Goal: Download file/media

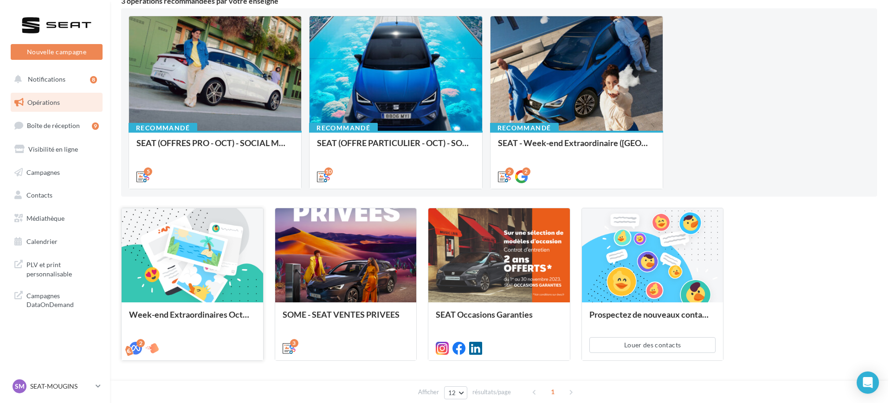
scroll to position [58, 0]
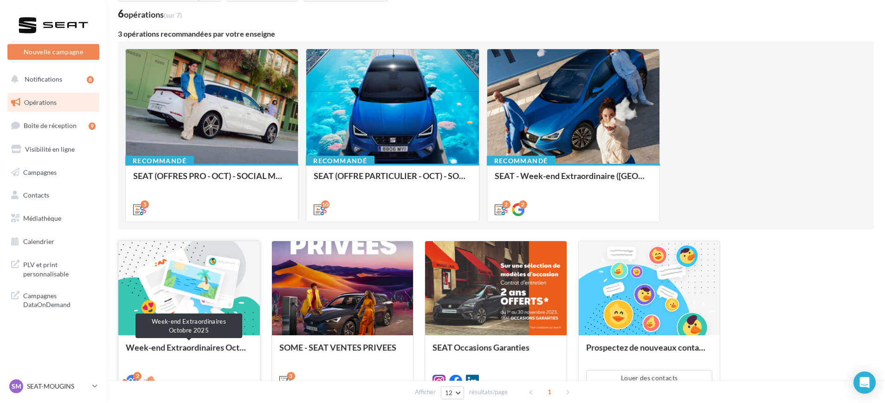
click at [186, 346] on div "Week-end Extraordinaires Octobre 2025" at bounding box center [189, 352] width 127 height 19
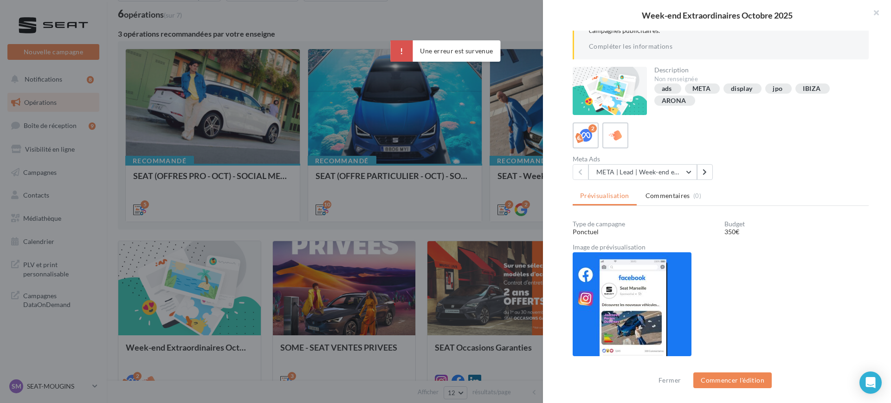
scroll to position [116, 0]
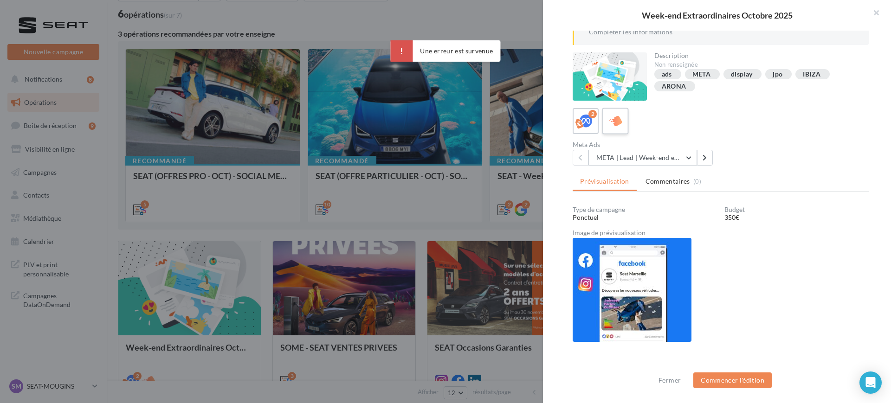
click at [607, 117] on div at bounding box center [615, 121] width 17 height 17
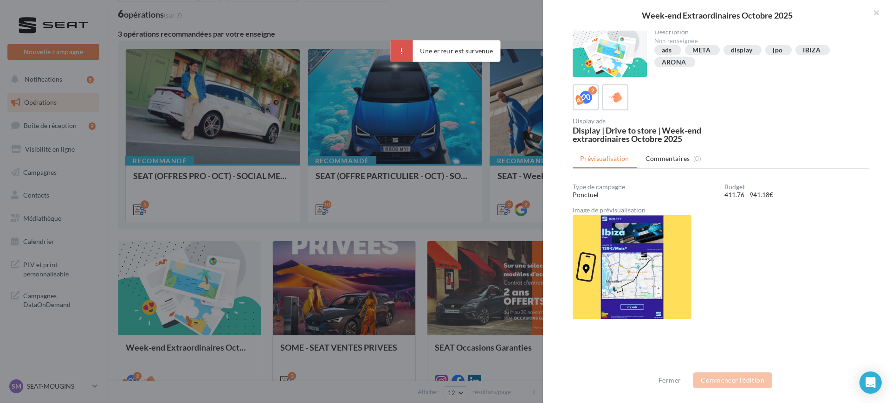
scroll to position [52, 0]
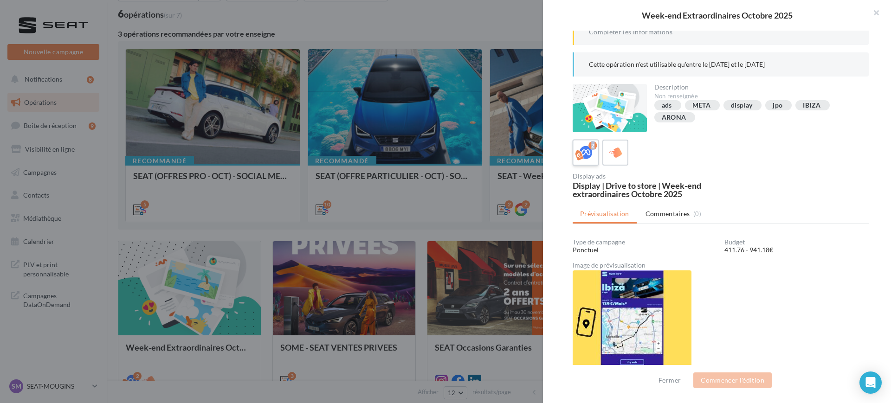
click at [598, 151] on div "2" at bounding box center [720, 153] width 296 height 26
click at [589, 154] on icon at bounding box center [585, 152] width 13 height 13
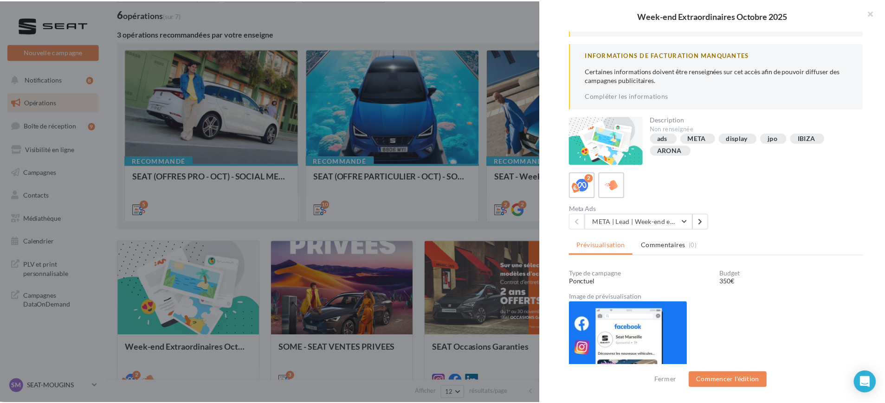
scroll to position [116, 0]
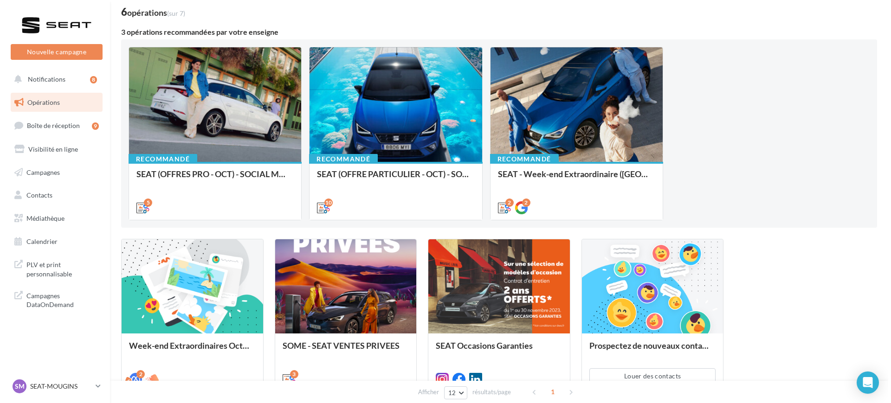
scroll to position [10, 0]
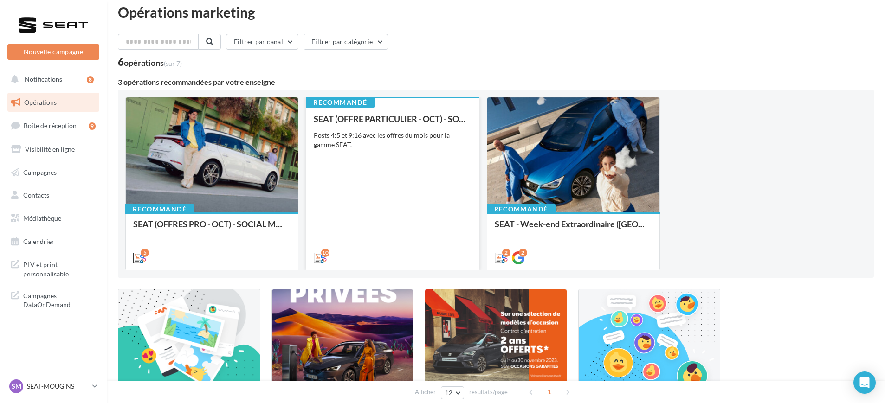
click at [391, 235] on div "SEAT (OFFRE PARTICULIER - OCT) - SOCIAL MEDIA Posts 4:5 et 9:16 avec les offres…" at bounding box center [392, 188] width 157 height 148
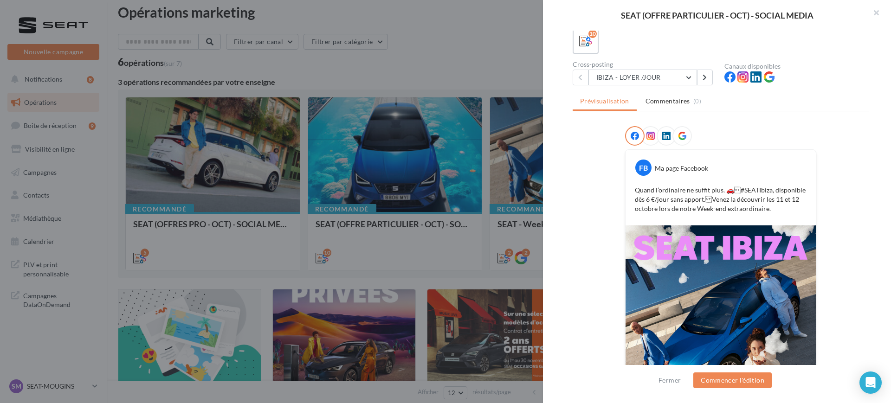
scroll to position [0, 0]
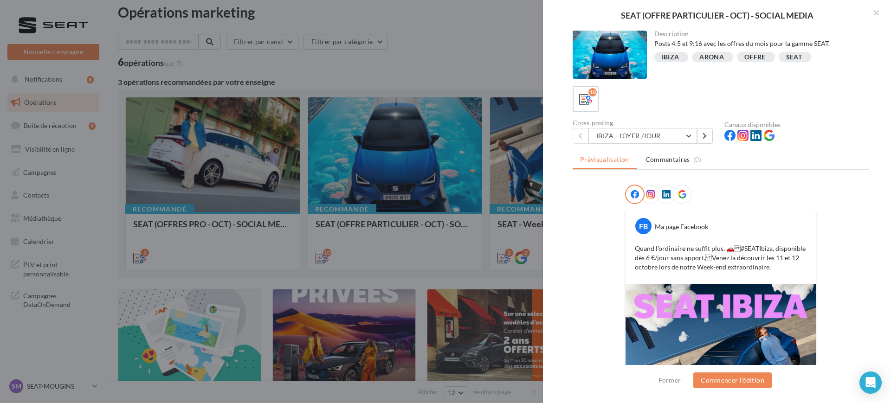
click at [617, 147] on div "Description Posts 4:5 et 9:16 avec les offres du mois pour la gamme SEAT. [GEOG…" at bounding box center [720, 202] width 355 height 343
click at [625, 136] on button "IBIZA - LOYER /JOUR" at bounding box center [642, 136] width 109 height 16
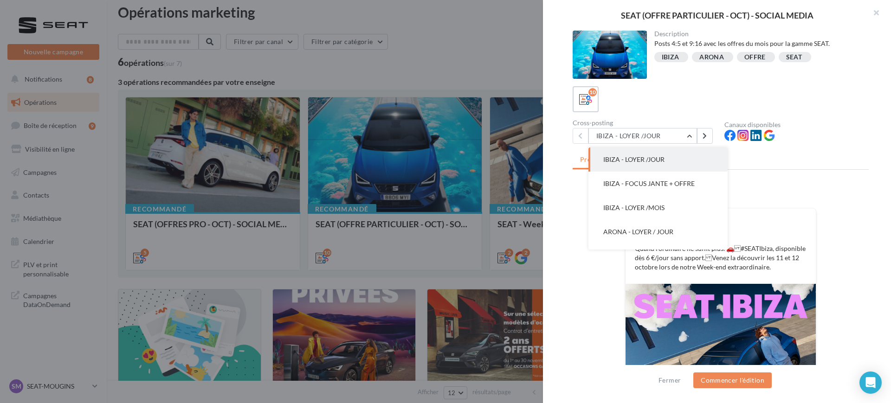
click at [622, 160] on span "IBIZA - LOYER /JOUR" at bounding box center [633, 159] width 61 height 8
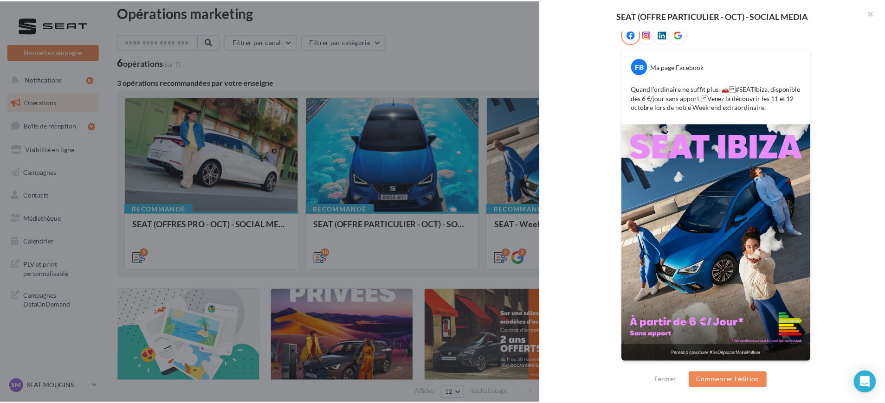
scroll to position [160, 0]
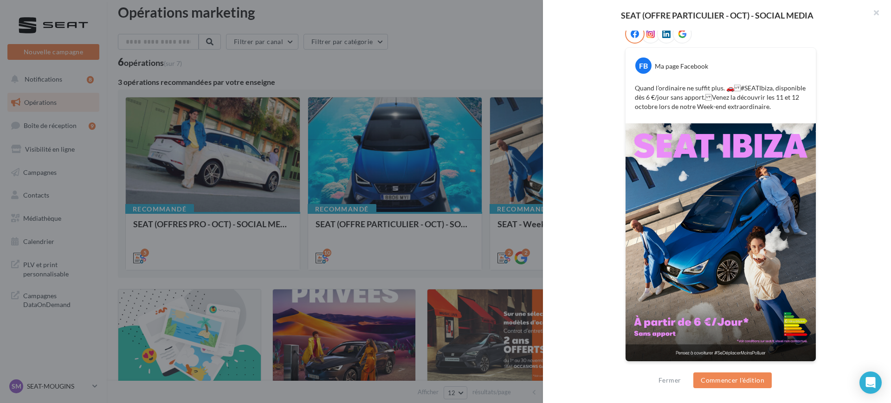
click at [470, 262] on div at bounding box center [445, 201] width 891 height 403
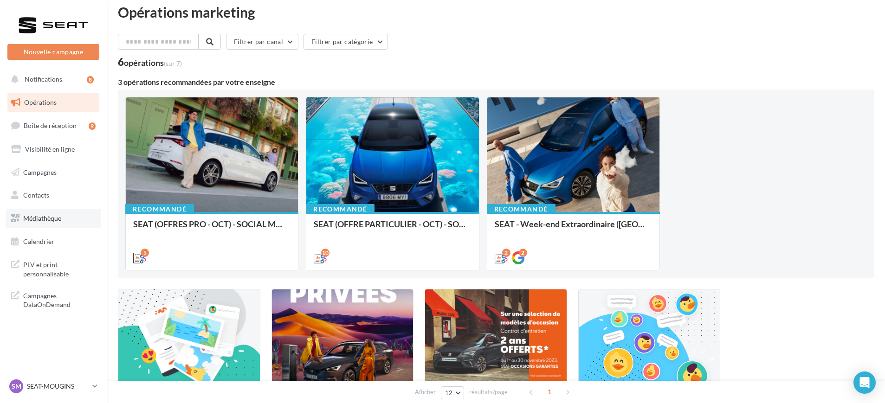
click at [34, 223] on link "Médiathèque" at bounding box center [54, 218] width 96 height 19
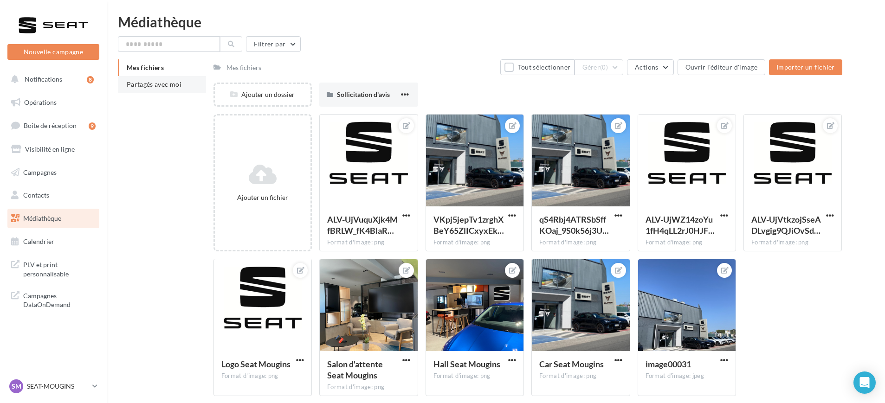
click at [132, 89] on li "Partagés avec moi" at bounding box center [162, 84] width 88 height 17
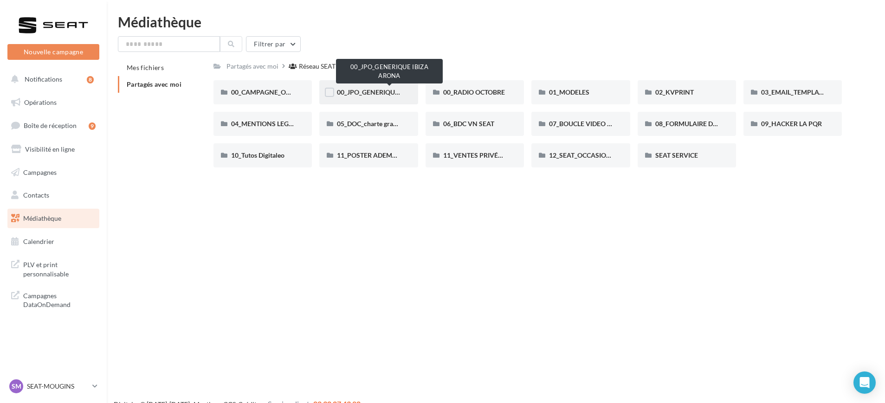
click at [361, 94] on span "00_JPO_GENERIQUE IBIZA ARONA" at bounding box center [389, 92] width 105 height 8
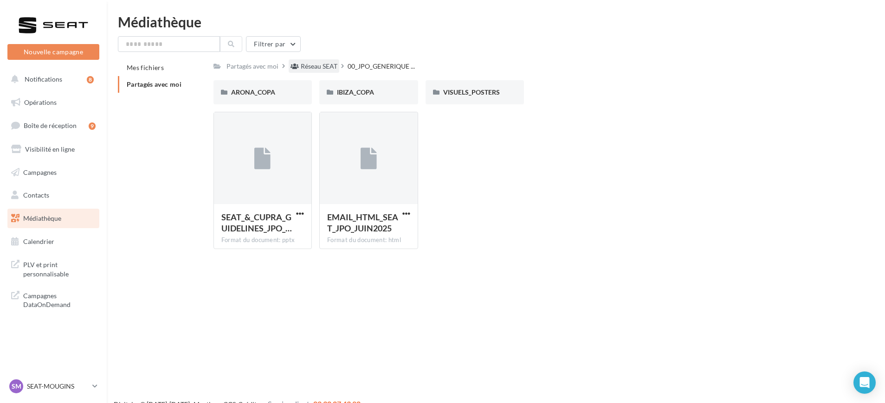
click at [321, 65] on div "Réseau SEAT" at bounding box center [319, 66] width 37 height 9
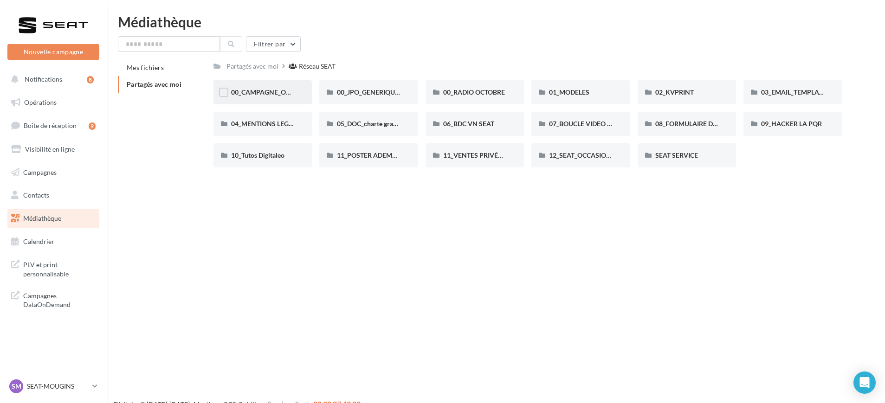
click at [276, 86] on div "00_CAMPAGNE_OCTOBRE" at bounding box center [262, 92] width 98 height 24
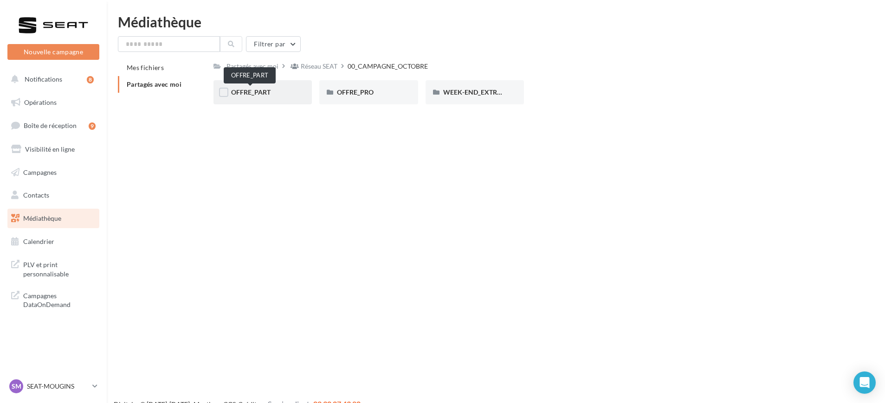
click at [268, 94] on span "OFFRE_PART" at bounding box center [250, 92] width 39 height 8
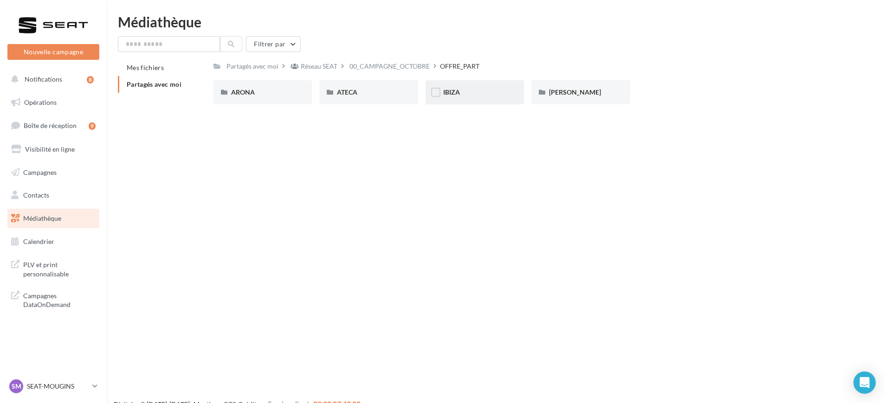
click at [474, 93] on div "IBIZA" at bounding box center [474, 92] width 63 height 9
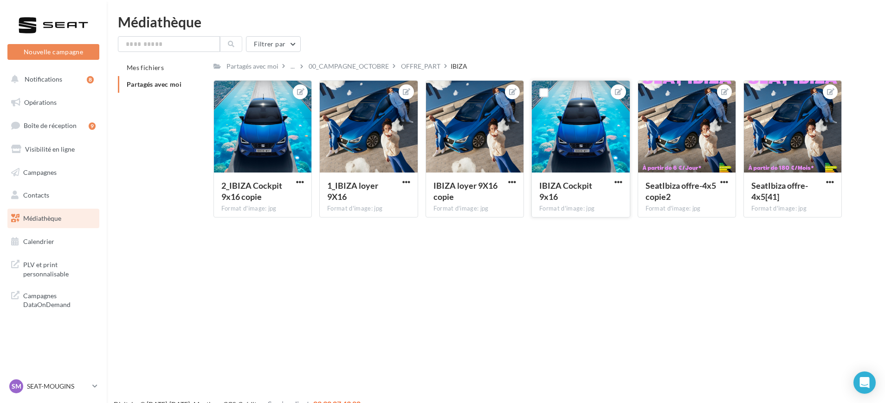
click at [584, 156] on div at bounding box center [580, 127] width 97 height 93
click at [513, 180] on span "button" at bounding box center [512, 182] width 8 height 8
click at [482, 217] on button "Télécharger" at bounding box center [469, 224] width 98 height 24
click at [619, 180] on span "button" at bounding box center [618, 182] width 8 height 8
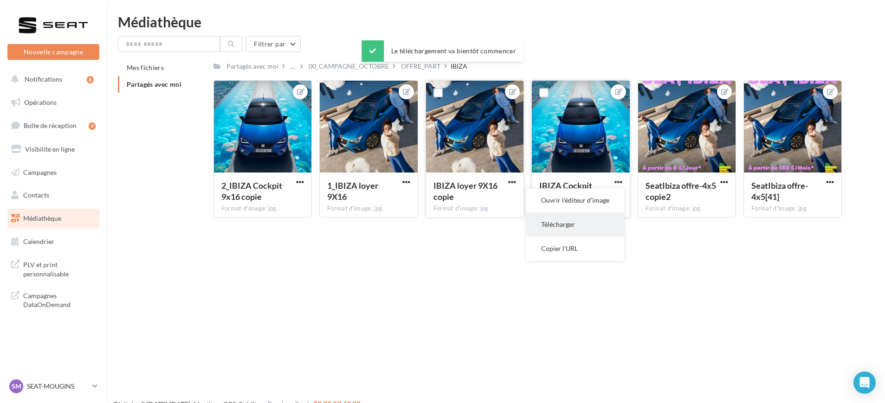
click at [579, 219] on button "Télécharger" at bounding box center [575, 224] width 98 height 24
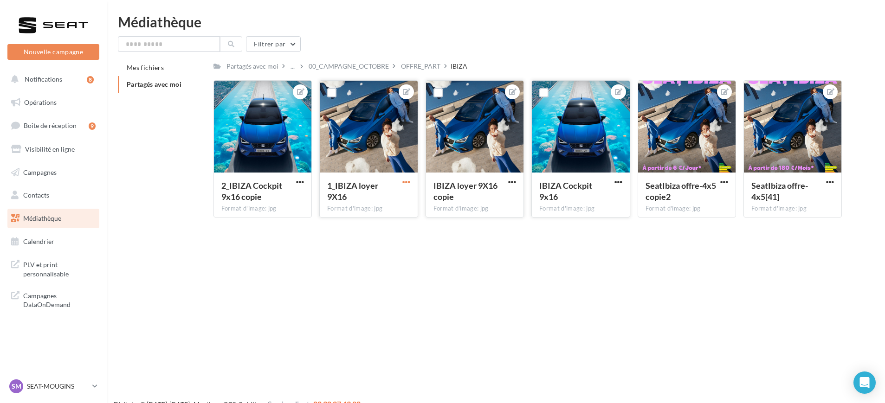
click at [405, 182] on span "button" at bounding box center [406, 182] width 8 height 8
click at [355, 216] on button "Télécharger" at bounding box center [363, 224] width 98 height 24
click at [357, 66] on div "00_CAMPAGNE_OCTOBRE" at bounding box center [348, 66] width 80 height 9
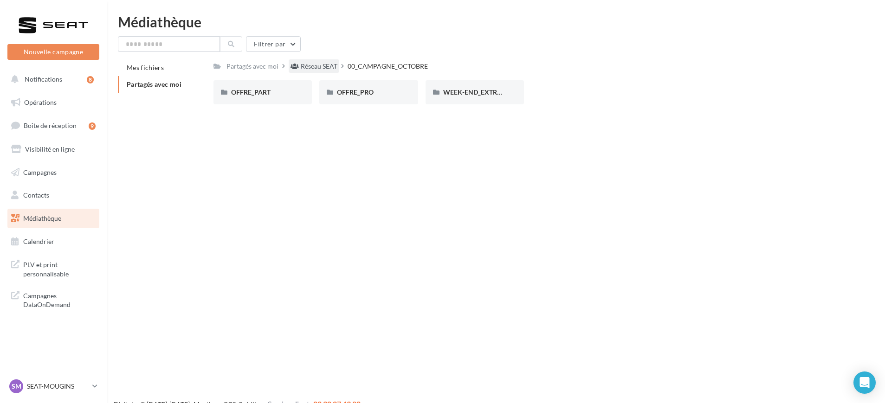
drag, startPoint x: 344, startPoint y: 65, endPoint x: 325, endPoint y: 63, distance: 18.7
click at [342, 64] on div "Réseau SEAT" at bounding box center [318, 65] width 59 height 13
click at [324, 63] on div "Réseau SEAT" at bounding box center [319, 66] width 37 height 9
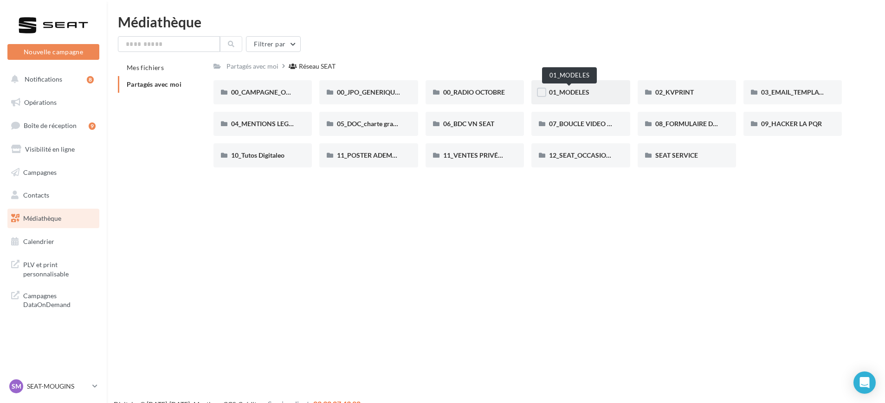
click at [570, 93] on span "01_MODELES" at bounding box center [569, 92] width 40 height 8
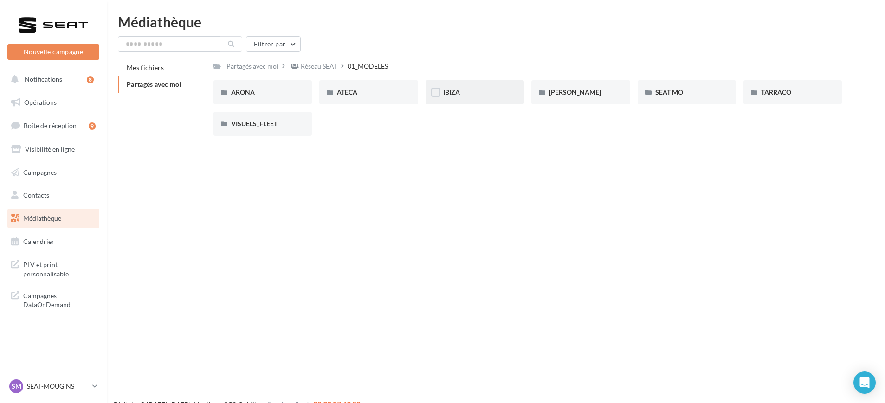
click at [468, 88] on div "IBIZA" at bounding box center [474, 92] width 63 height 9
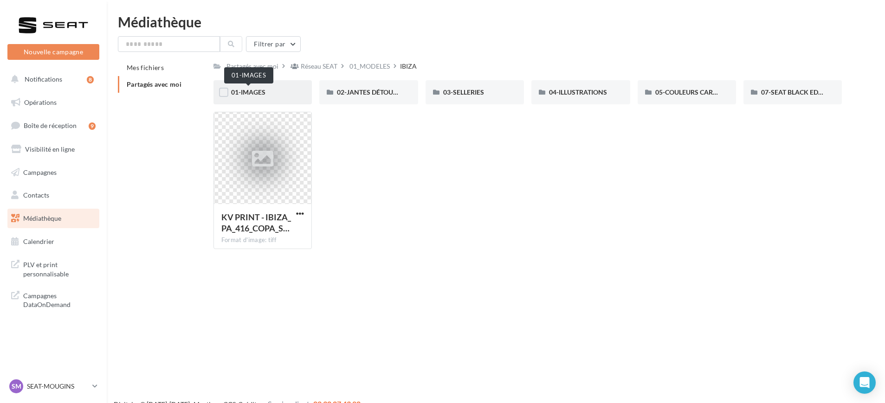
click at [250, 90] on span "01-IMAGES" at bounding box center [248, 92] width 34 height 8
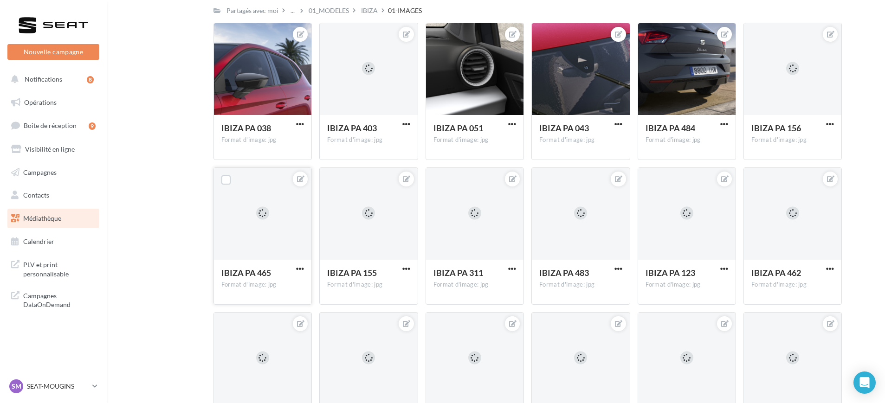
scroll to position [305, 0]
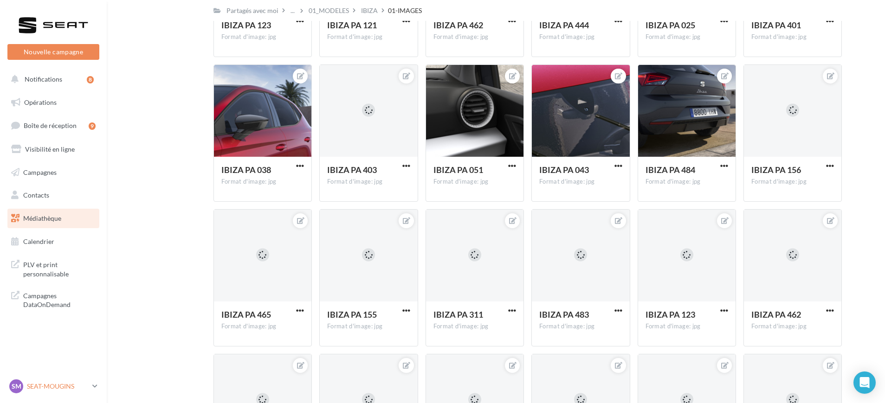
click at [99, 389] on link "SM SEAT-MOUGINS SEAT-MOUGINS" at bounding box center [53, 387] width 92 height 18
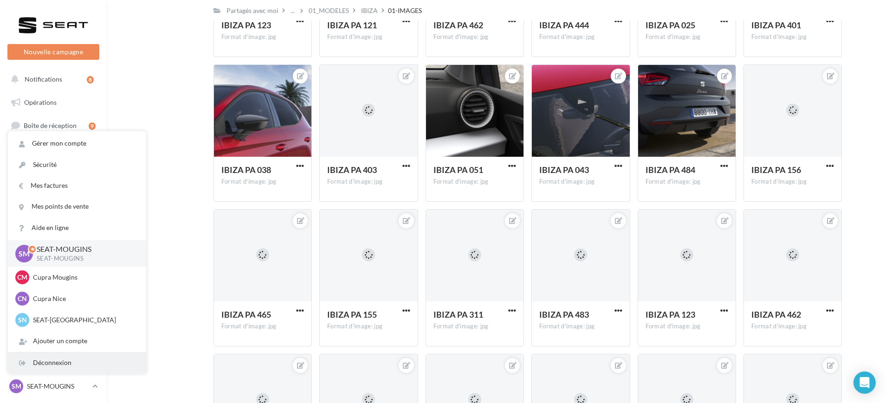
click at [60, 357] on div "Déconnexion" at bounding box center [77, 363] width 138 height 21
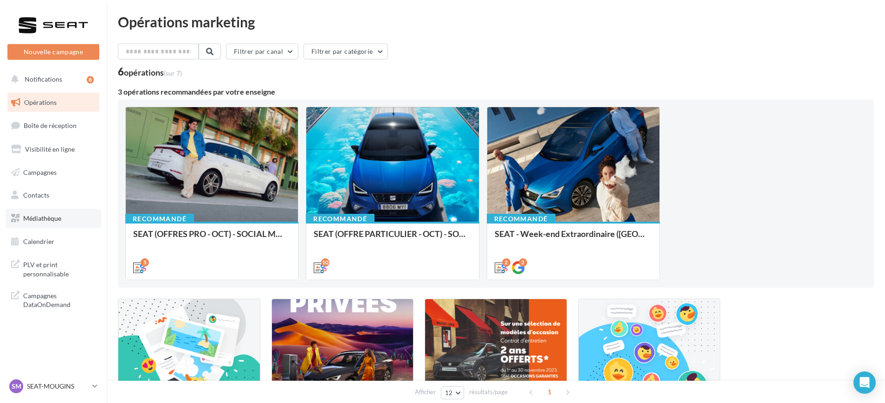
click at [56, 213] on link "Médiathèque" at bounding box center [54, 218] width 96 height 19
